Goal: Task Accomplishment & Management: Manage account settings

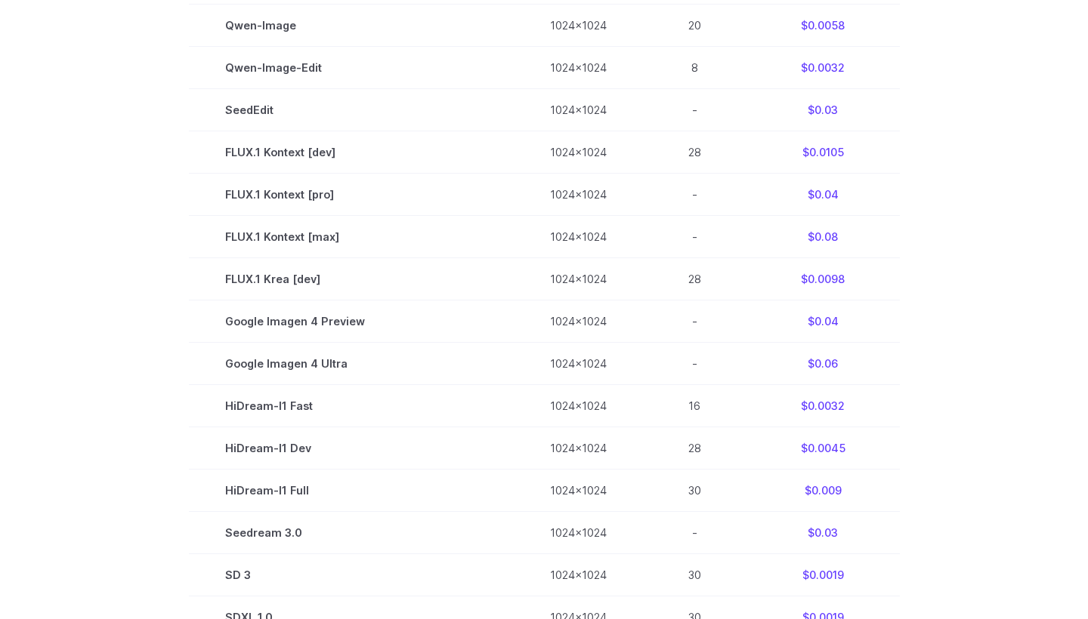
scroll to position [859, 0]
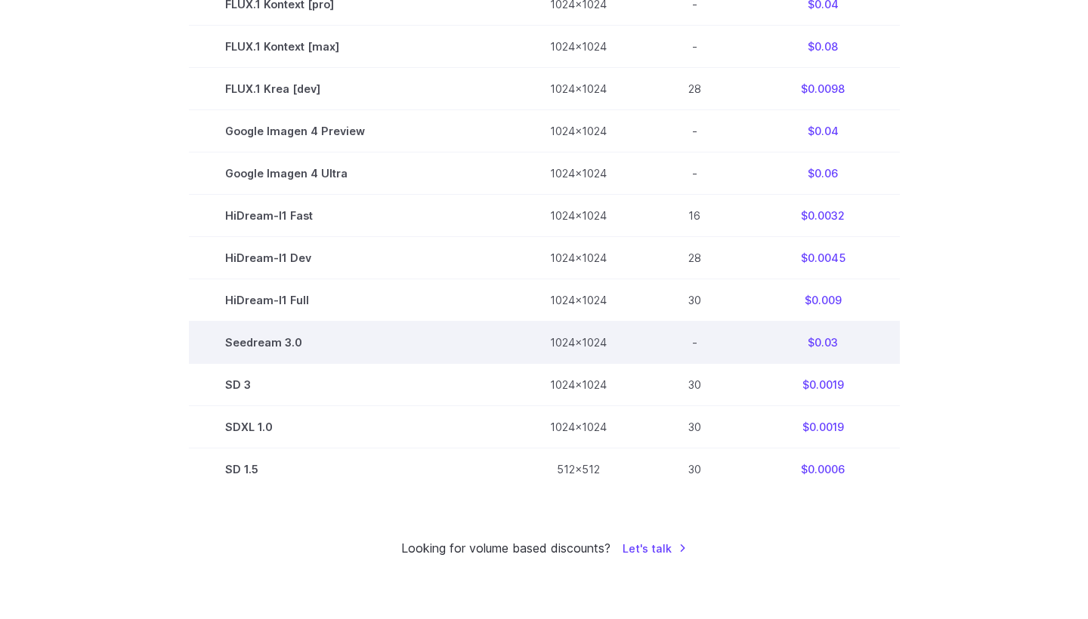
click at [242, 349] on td "Seedream 3.0" at bounding box center [351, 343] width 325 height 42
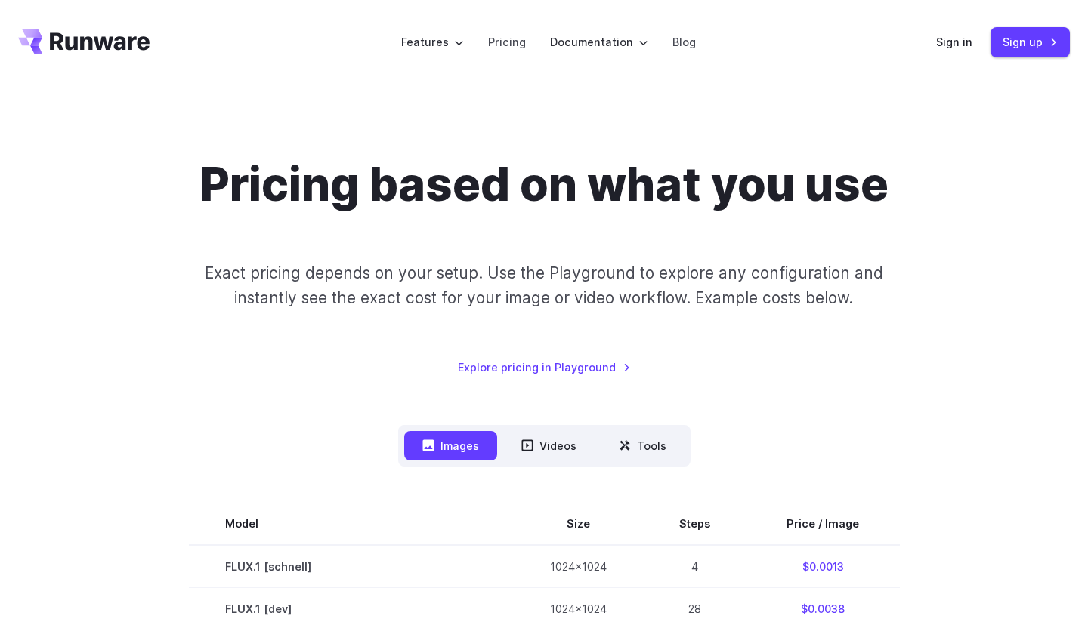
scroll to position [0, 0]
click at [969, 48] on link "Sign in" at bounding box center [954, 41] width 36 height 17
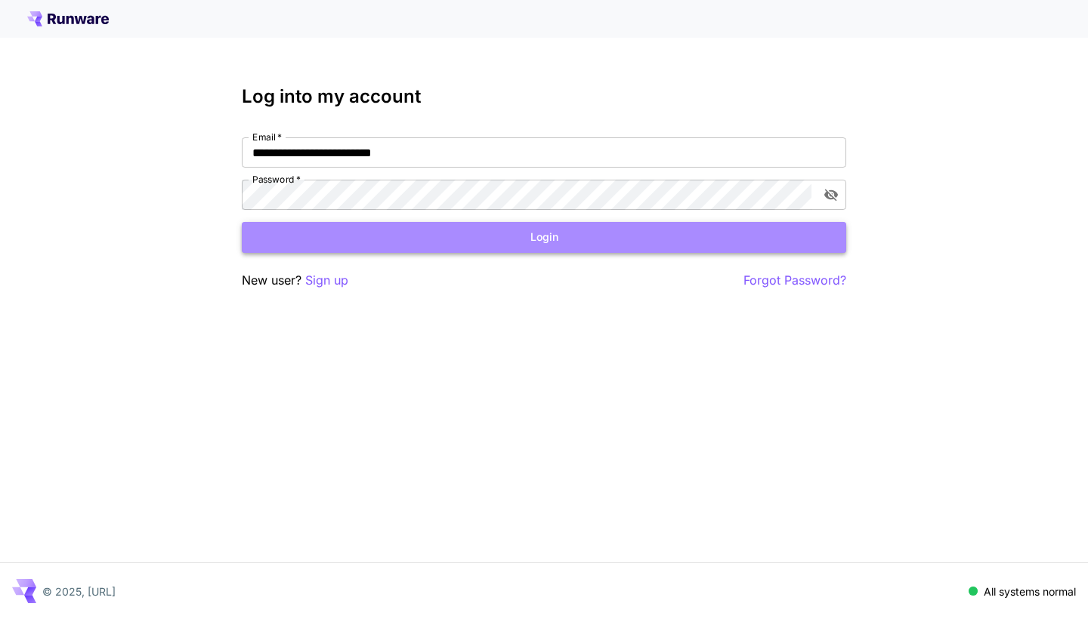
click at [788, 222] on button "Login" at bounding box center [544, 237] width 604 height 31
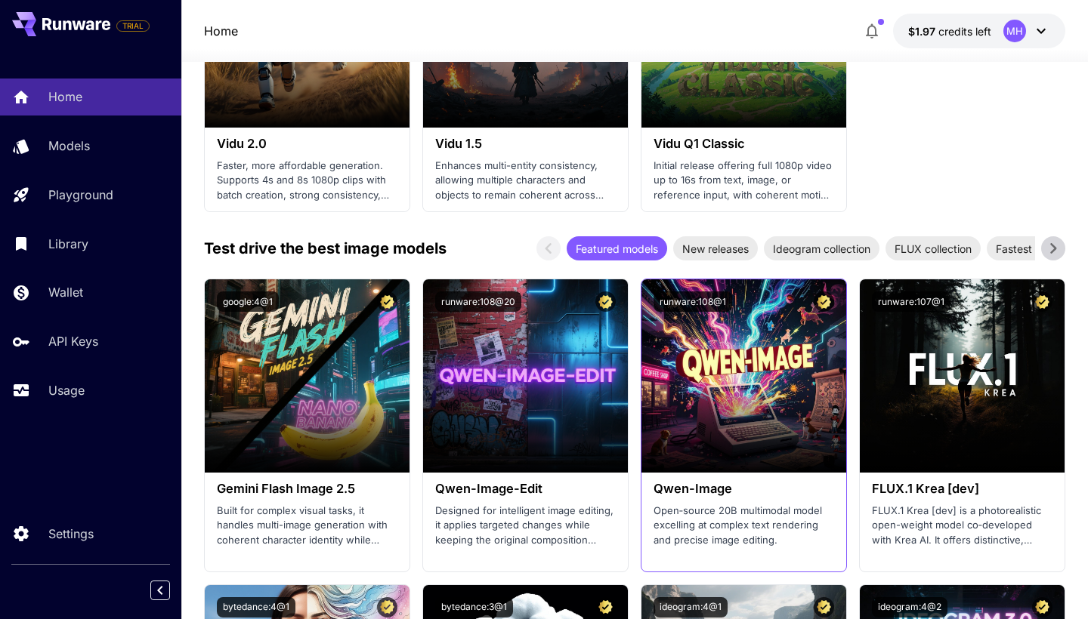
scroll to position [1779, 0]
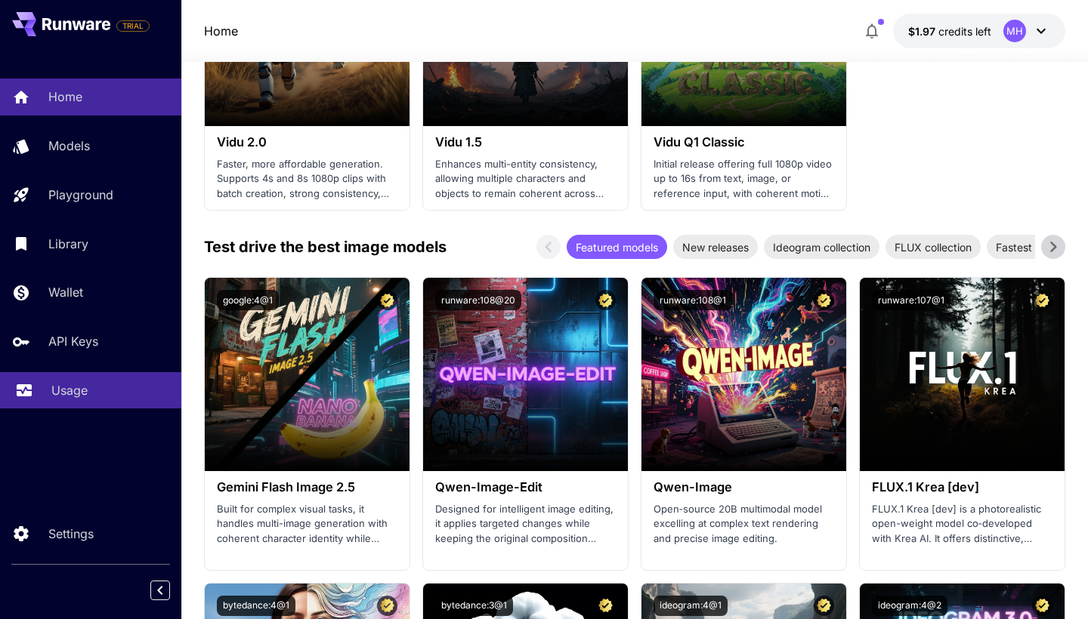
click at [113, 378] on link "Usage" at bounding box center [90, 390] width 181 height 37
